Goal: Task Accomplishment & Management: Manage account settings

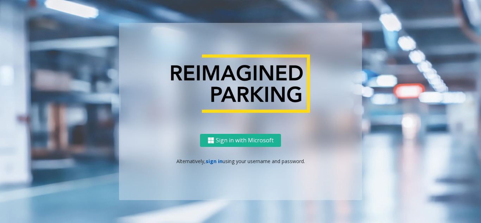
click at [213, 162] on link "sign in" at bounding box center [214, 161] width 17 height 7
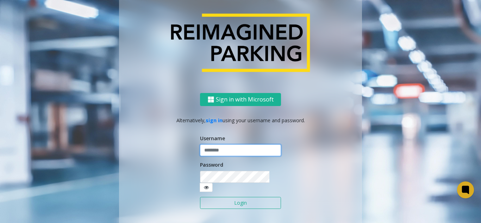
click at [222, 155] on input "text" at bounding box center [240, 150] width 81 height 12
type input "**********"
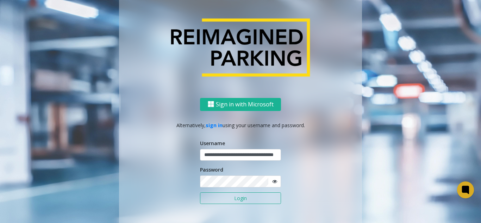
click at [231, 197] on button "Login" at bounding box center [240, 198] width 81 height 12
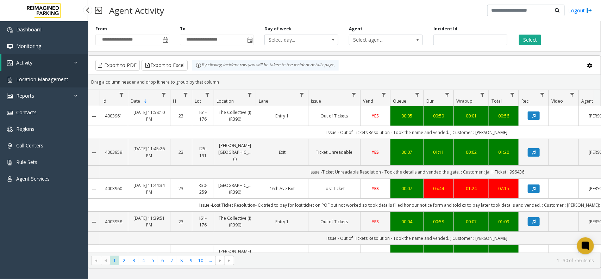
click at [40, 82] on span "Location Management" at bounding box center [42, 79] width 52 height 7
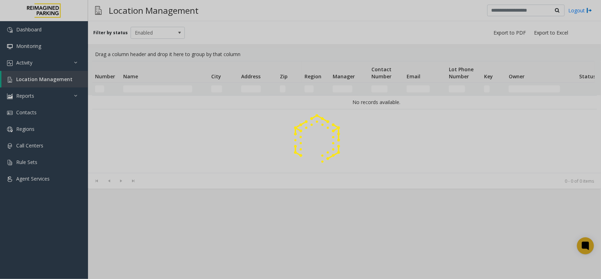
click at [48, 78] on div at bounding box center [300, 139] width 601 height 279
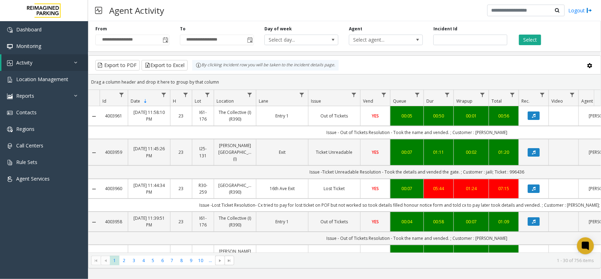
click at [267, 244] on td "Exit" at bounding box center [282, 257] width 52 height 27
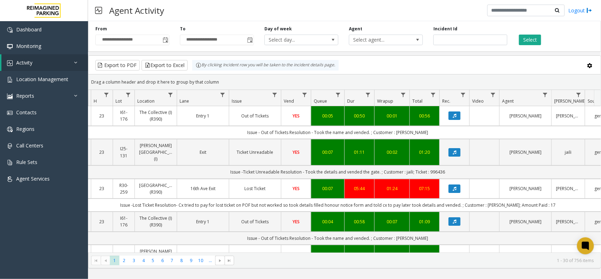
scroll to position [0, 80]
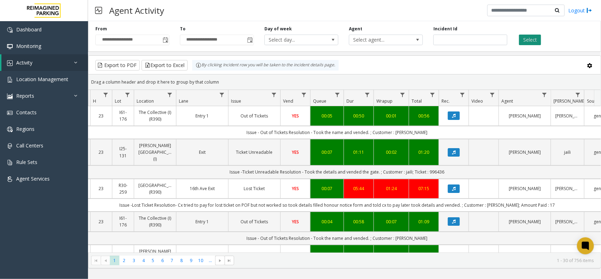
click at [531, 41] on button "Select" at bounding box center [530, 40] width 22 height 11
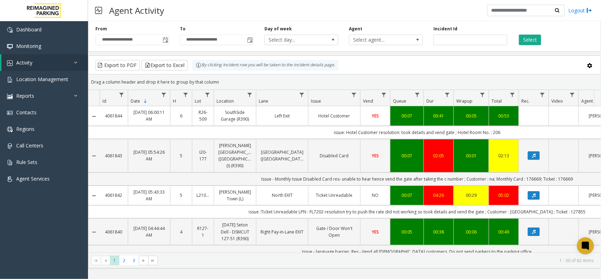
scroll to position [0, 80]
